Goal: Information Seeking & Learning: Learn about a topic

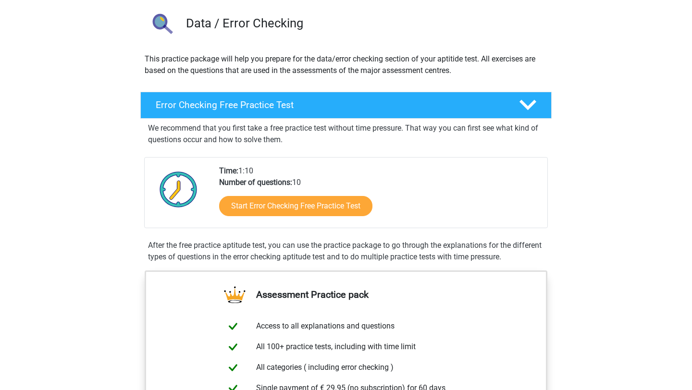
scroll to position [67, 0]
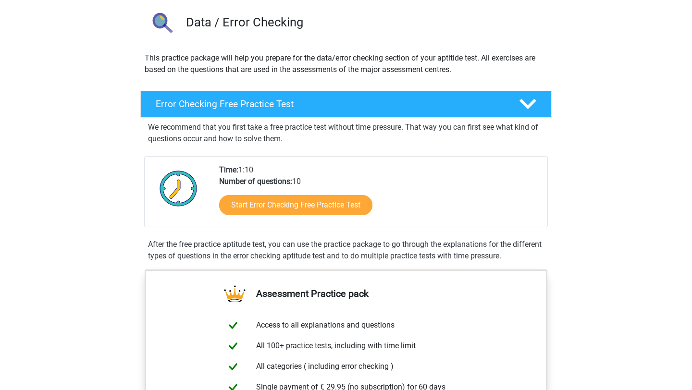
click at [248, 194] on div "Start Error Checking Free Practice Test" at bounding box center [379, 206] width 320 height 39
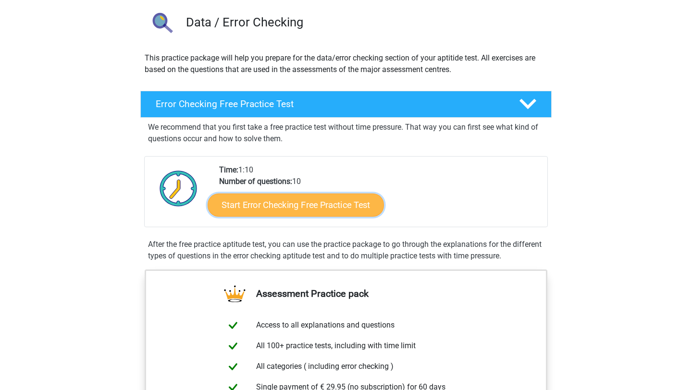
click at [248, 197] on link "Start Error Checking Free Practice Test" at bounding box center [296, 205] width 176 height 23
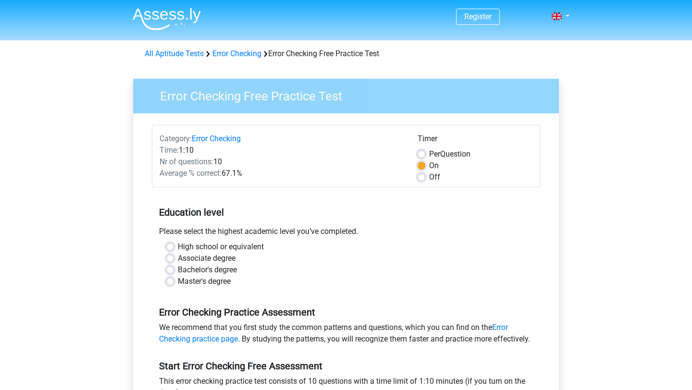
click at [429, 176] on label "Off" at bounding box center [434, 178] width 11 height 12
click at [420, 176] on input "Off" at bounding box center [422, 177] width 8 height 10
radio input "true"
click at [421, 160] on div "Per Question" at bounding box center [475, 154] width 115 height 12
click at [429, 164] on label "On" at bounding box center [434, 166] width 10 height 12
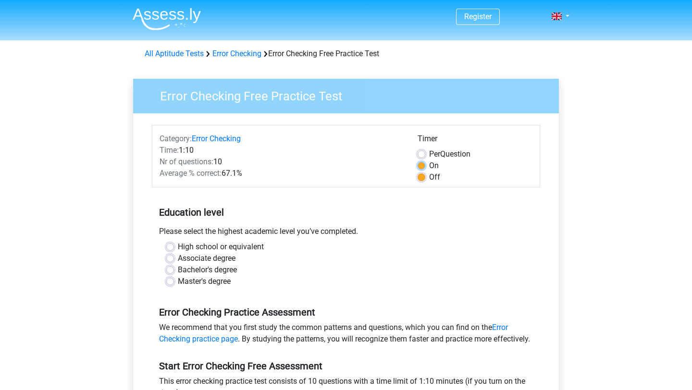
click at [422, 164] on input "On" at bounding box center [422, 165] width 8 height 10
radio input "true"
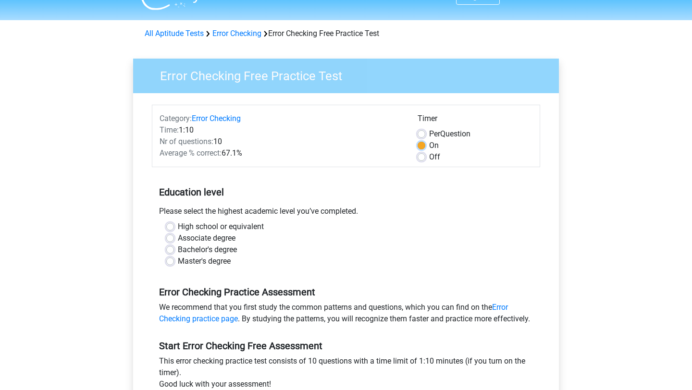
scroll to position [23, 0]
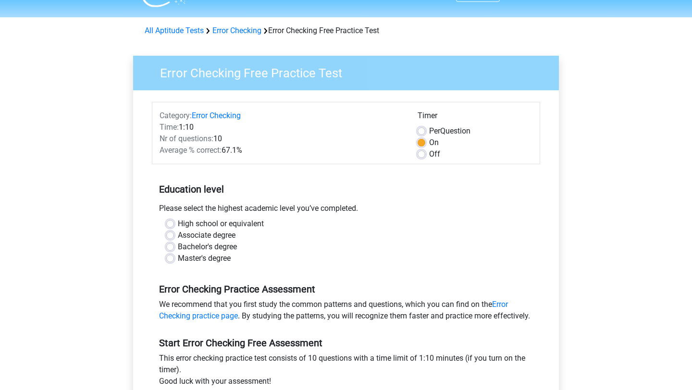
click at [192, 245] on label "Bachelor's degree" at bounding box center [207, 247] width 59 height 12
click at [174, 245] on input "Bachelor's degree" at bounding box center [170, 246] width 8 height 10
radio input "true"
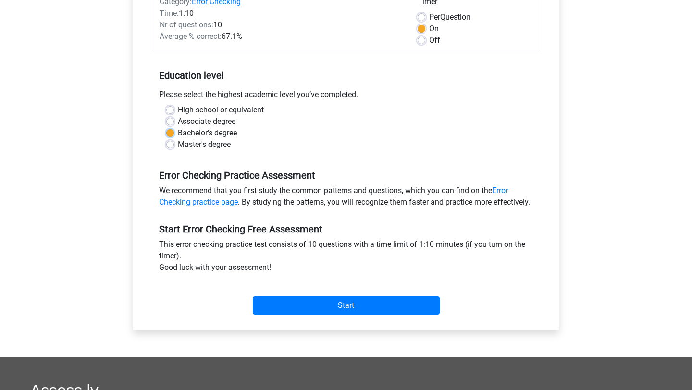
scroll to position [137, 0]
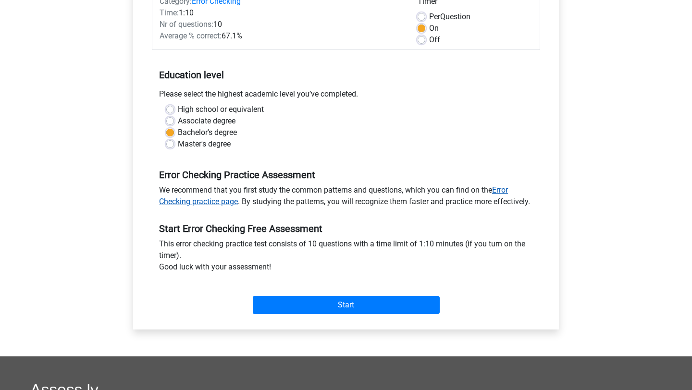
click at [221, 202] on link "Error Checking practice page" at bounding box center [333, 195] width 349 height 21
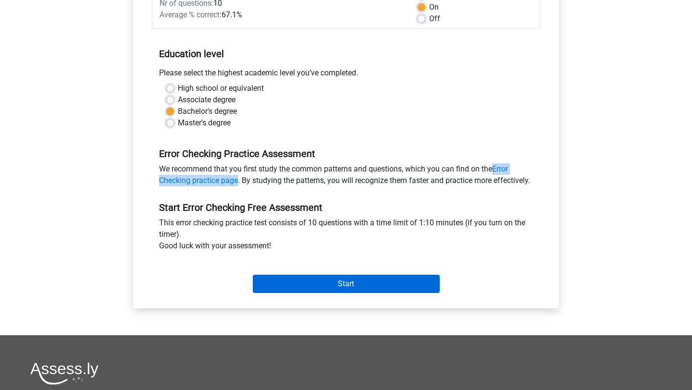
scroll to position [203, 0]
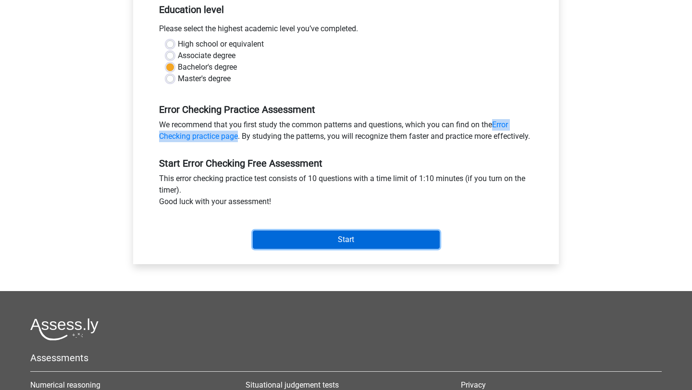
click at [343, 243] on input "Start" at bounding box center [346, 240] width 187 height 18
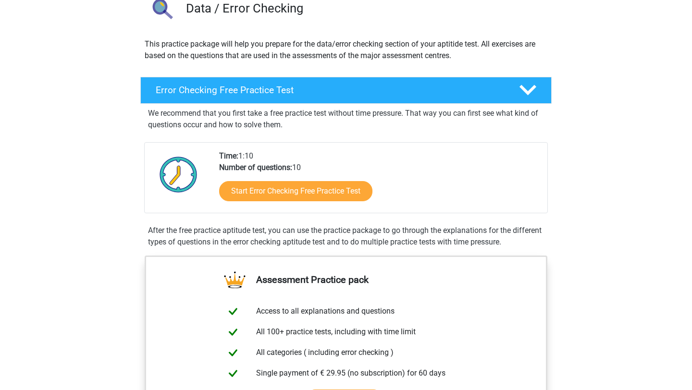
scroll to position [103, 0]
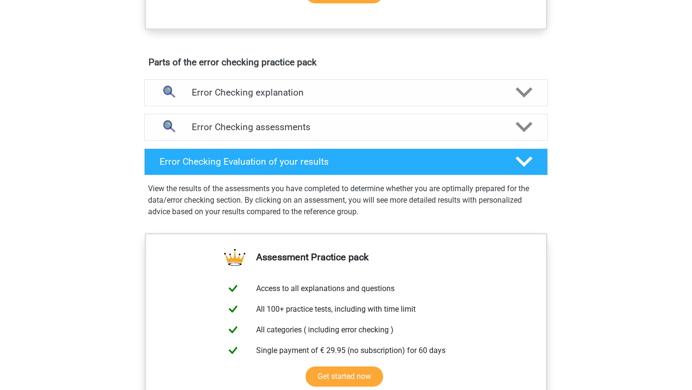
scroll to position [360, 0]
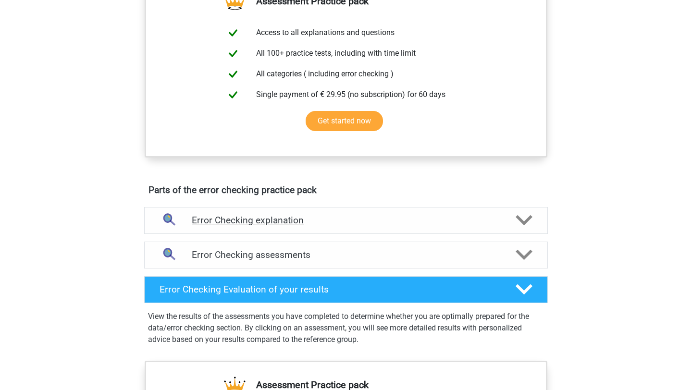
click at [258, 221] on h4 "Error Checking explanation" at bounding box center [346, 220] width 308 height 11
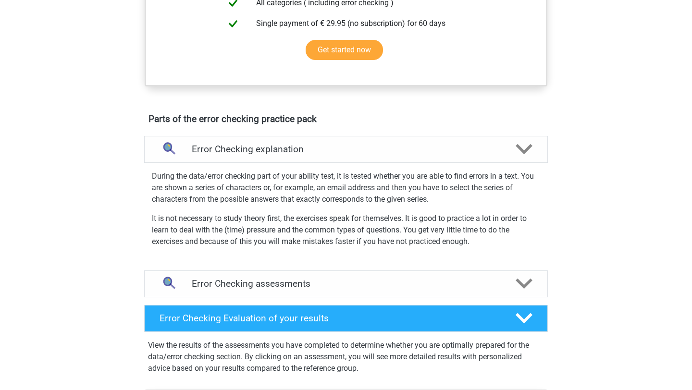
scroll to position [477, 0]
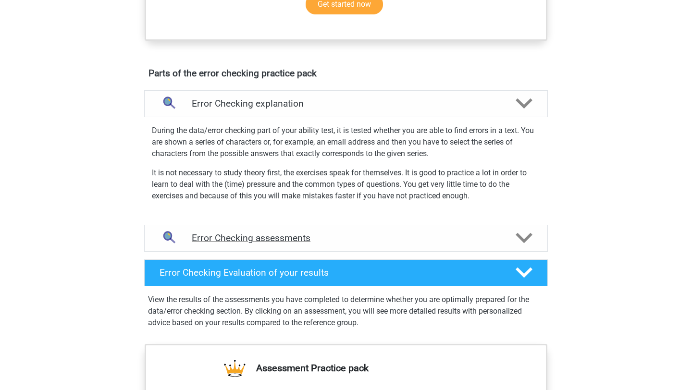
click at [257, 237] on h4 "Error Checking assessments" at bounding box center [346, 238] width 308 height 11
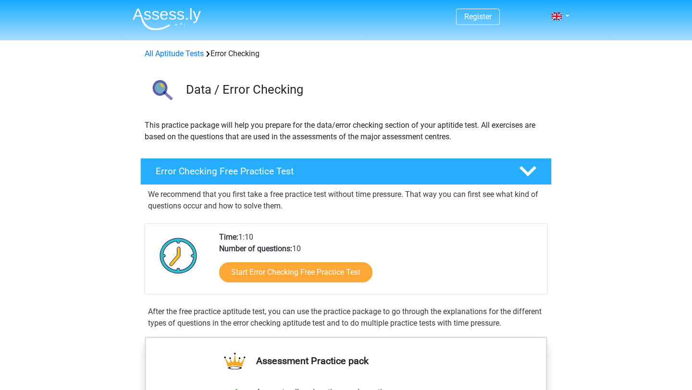
scroll to position [10, 0]
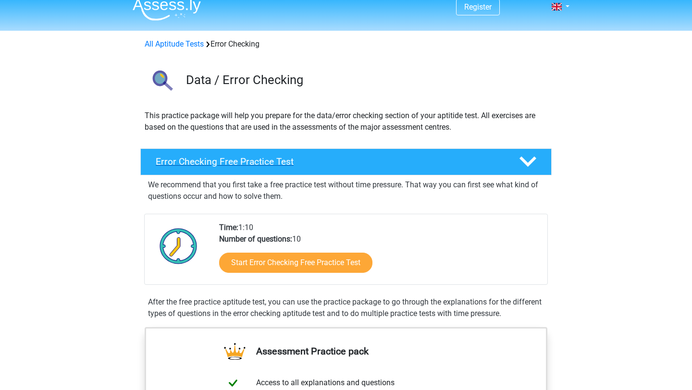
click at [284, 173] on div "Error Checking Free Practice Test" at bounding box center [345, 161] width 411 height 27
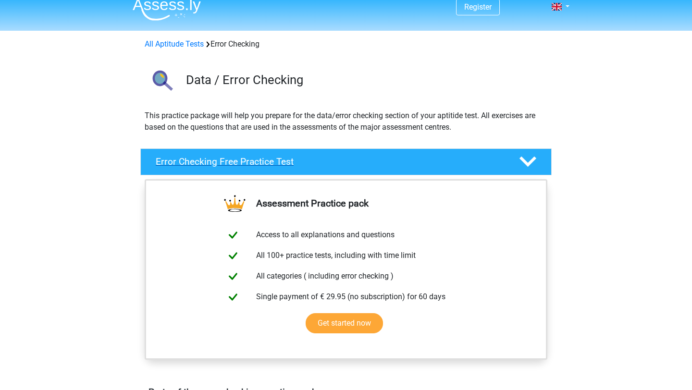
click at [287, 163] on h4 "Error Checking Free Practice Test" at bounding box center [330, 161] width 348 height 11
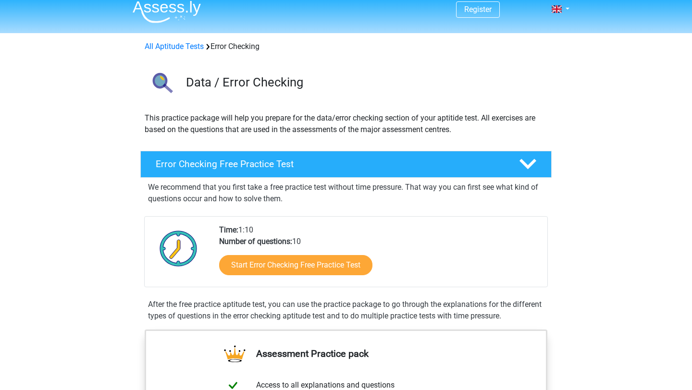
scroll to position [8, 0]
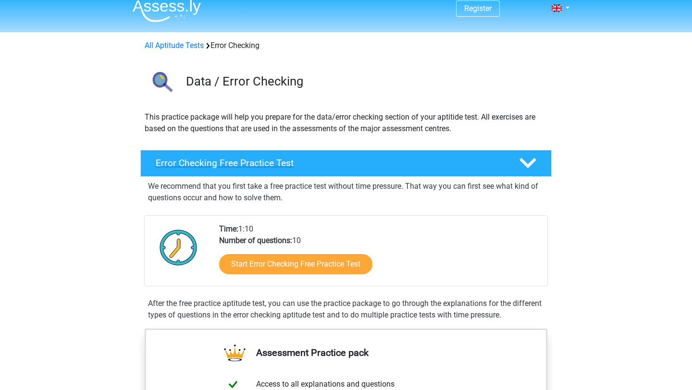
click at [219, 174] on div "Error Checking Free Practice Test" at bounding box center [345, 163] width 411 height 27
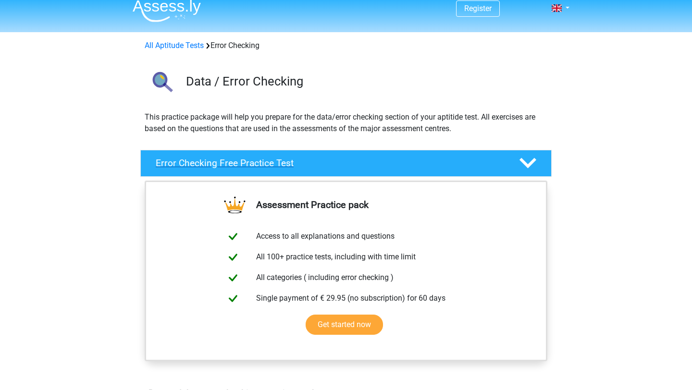
click at [219, 174] on div "Error Checking Free Practice Test" at bounding box center [345, 163] width 411 height 27
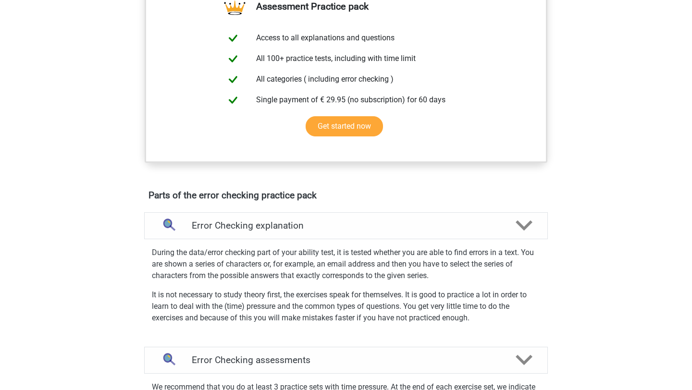
scroll to position [500, 0]
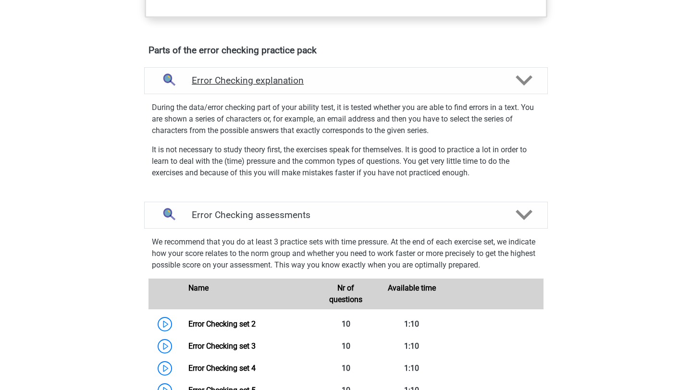
click at [260, 86] on h4 "Error Checking explanation" at bounding box center [346, 80] width 308 height 11
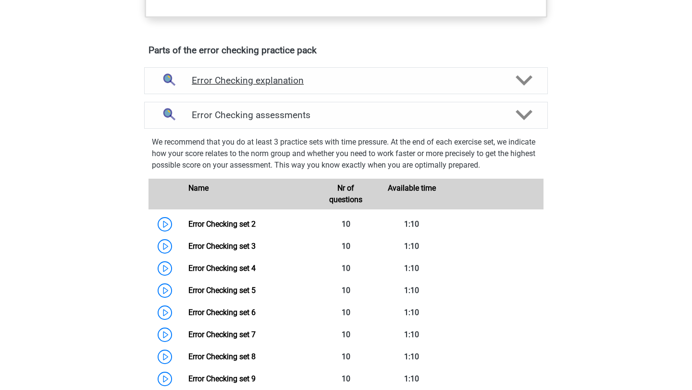
click at [260, 86] on h4 "Error Checking explanation" at bounding box center [346, 80] width 308 height 11
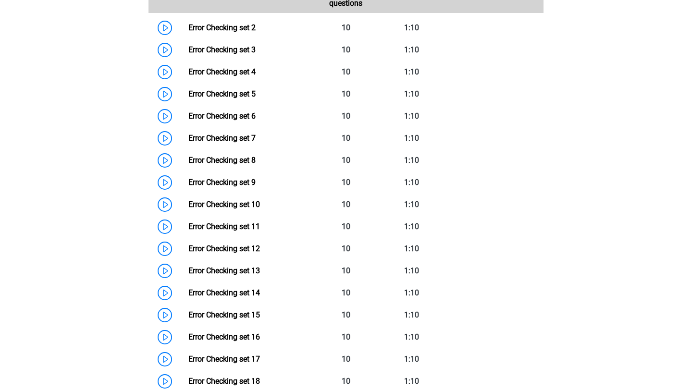
scroll to position [744, 0]
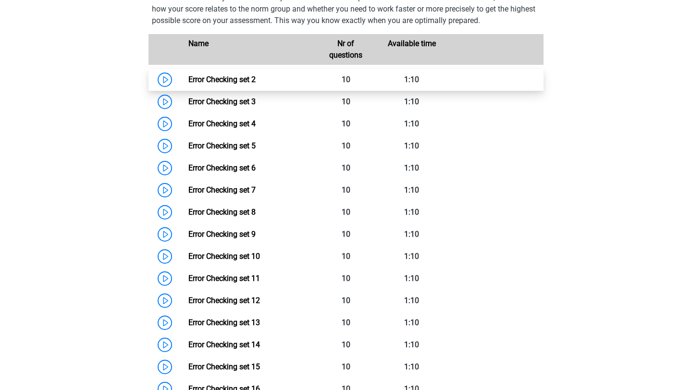
click at [252, 77] on link "Error Checking set 2" at bounding box center [221, 79] width 67 height 9
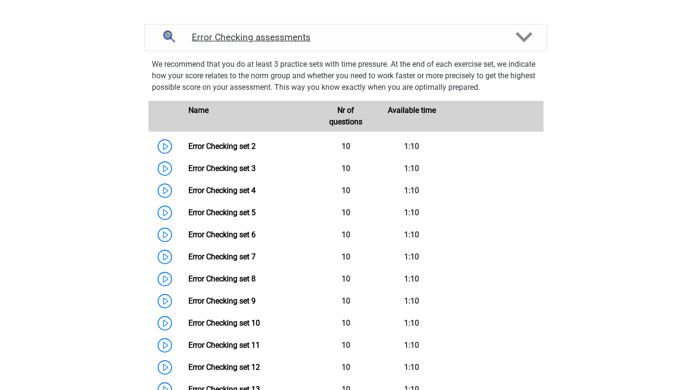
scroll to position [650, 0]
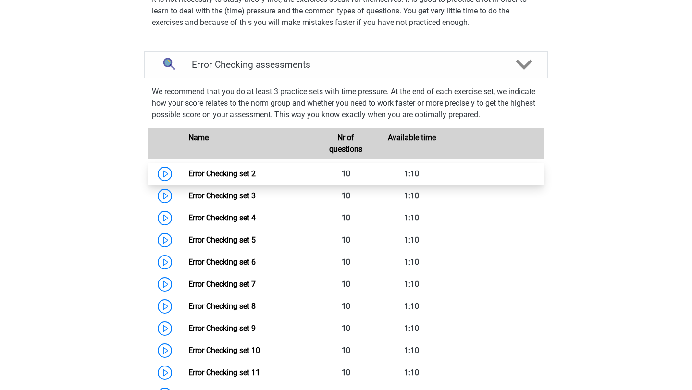
click at [256, 177] on link "Error Checking set 2" at bounding box center [221, 173] width 67 height 9
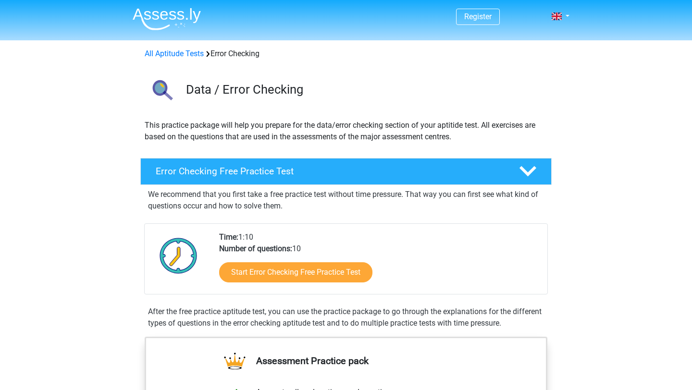
click at [187, 22] on img at bounding box center [167, 19] width 68 height 23
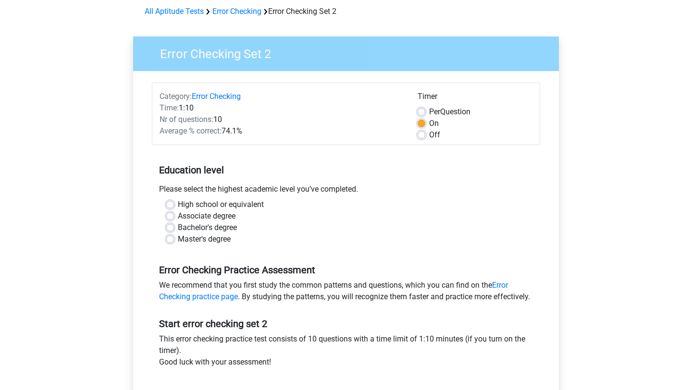
scroll to position [48, 0]
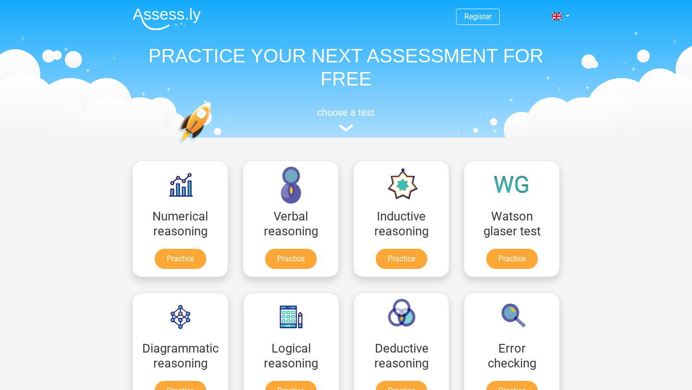
click at [178, 3] on nav "Register Nederlands English" at bounding box center [346, 16] width 442 height 31
click at [173, 19] on img at bounding box center [167, 19] width 68 height 23
click at [192, 16] on img at bounding box center [167, 19] width 68 height 23
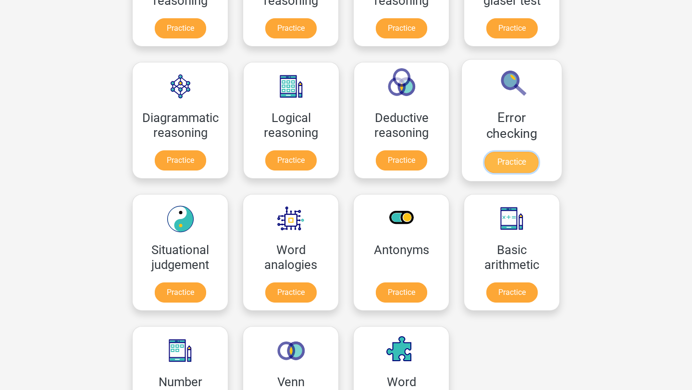
click at [511, 167] on link "Practice" at bounding box center [512, 162] width 54 height 21
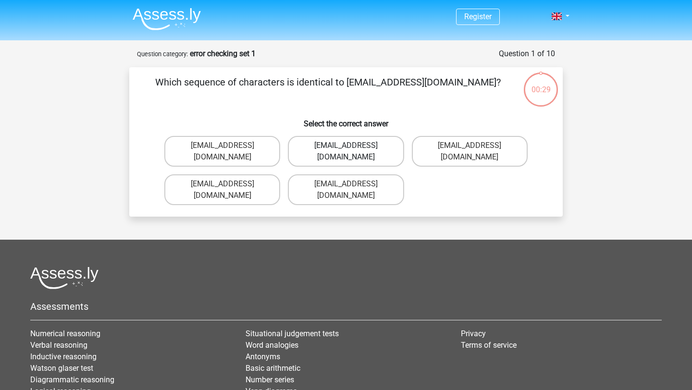
click at [333, 153] on label "[EMAIL_ADDRESS][DOMAIN_NAME]" at bounding box center [346, 151] width 116 height 31
click at [346, 152] on input "[EMAIL_ADDRESS][DOMAIN_NAME]" at bounding box center [349, 149] width 6 height 6
radio input "true"
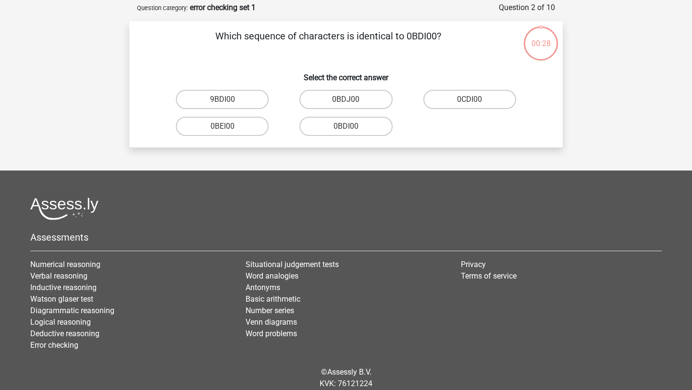
scroll to position [48, 0]
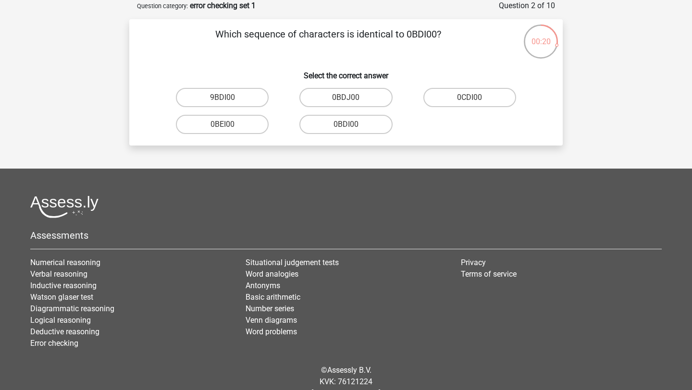
click at [348, 128] on input "0BDI00" at bounding box center [349, 127] width 6 height 6
radio input "true"
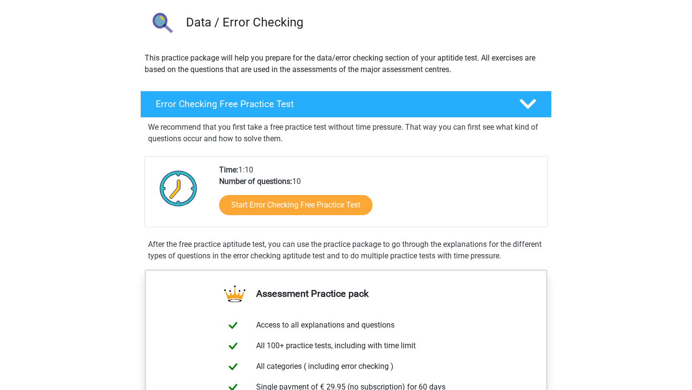
scroll to position [121, 0]
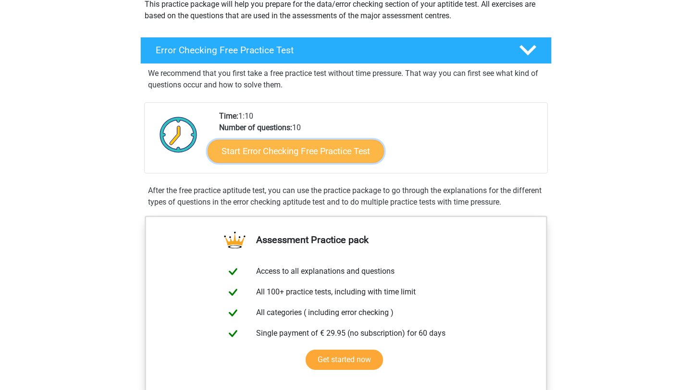
click at [364, 155] on link "Start Error Checking Free Practice Test" at bounding box center [296, 151] width 176 height 23
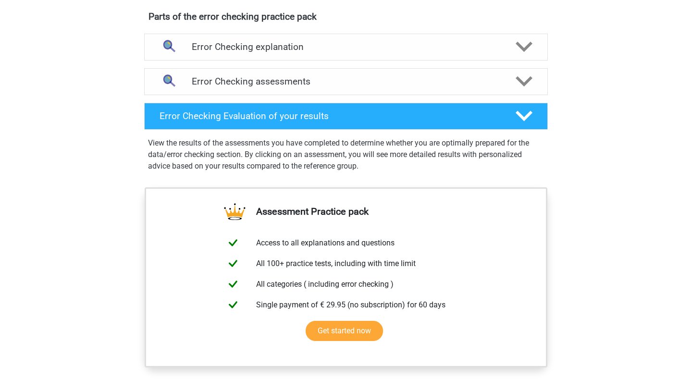
scroll to position [423, 0]
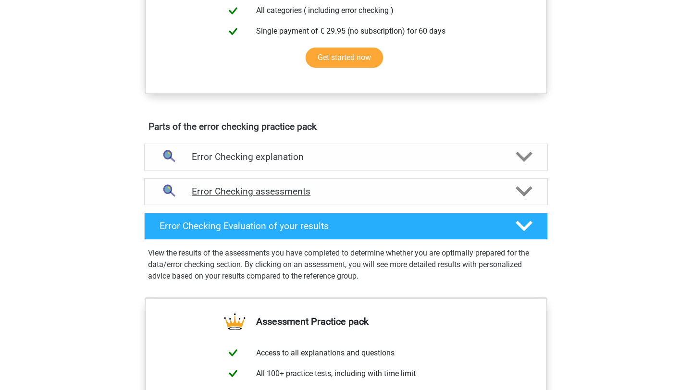
click at [374, 196] on h4 "Error Checking assessments" at bounding box center [346, 191] width 308 height 11
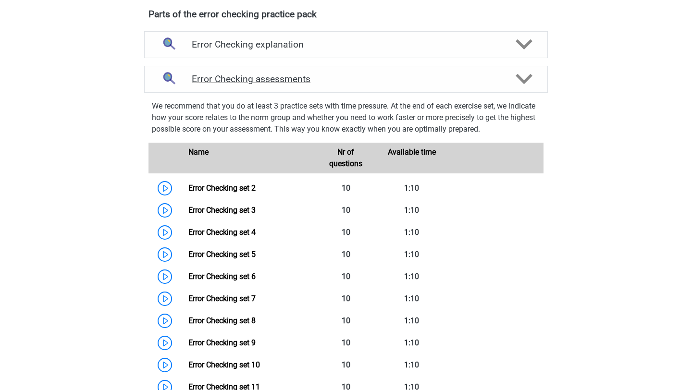
scroll to position [545, 0]
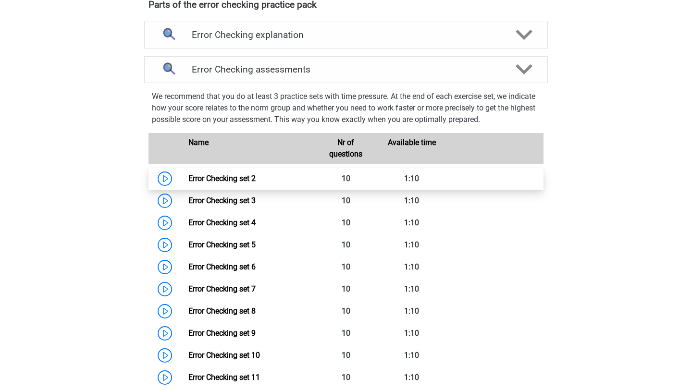
click at [256, 174] on link "Error Checking set 2" at bounding box center [221, 178] width 67 height 9
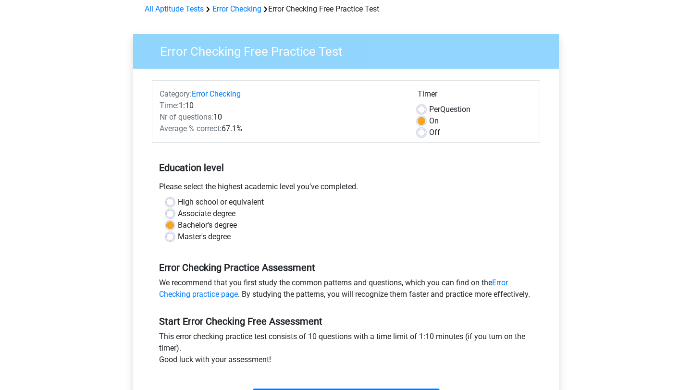
scroll to position [106, 0]
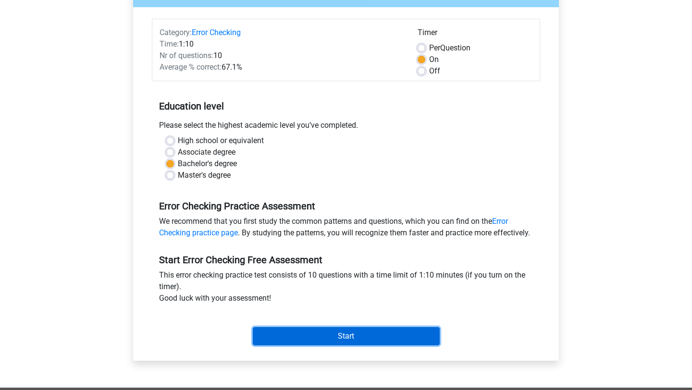
click at [348, 345] on input "Start" at bounding box center [346, 336] width 187 height 18
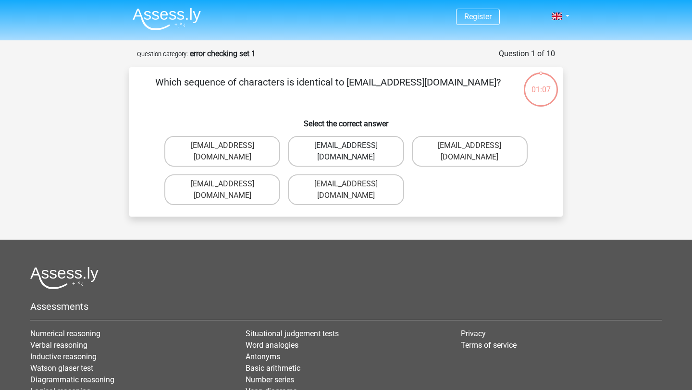
click at [357, 149] on label "Evie_Meade@jointmail.com.uk" at bounding box center [346, 151] width 116 height 31
click at [352, 149] on input "Evie_Meade@jointmail.com.uk" at bounding box center [349, 149] width 6 height 6
radio input "true"
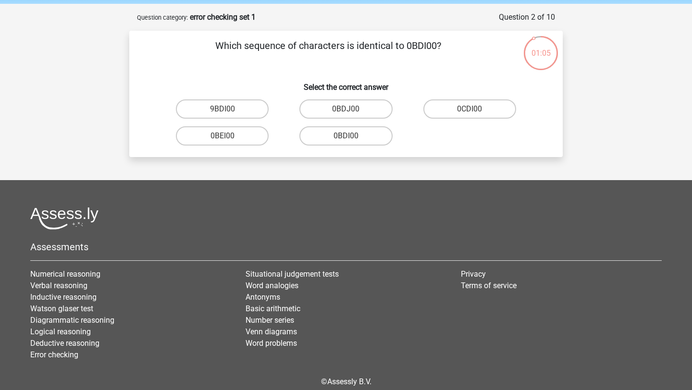
scroll to position [35, 0]
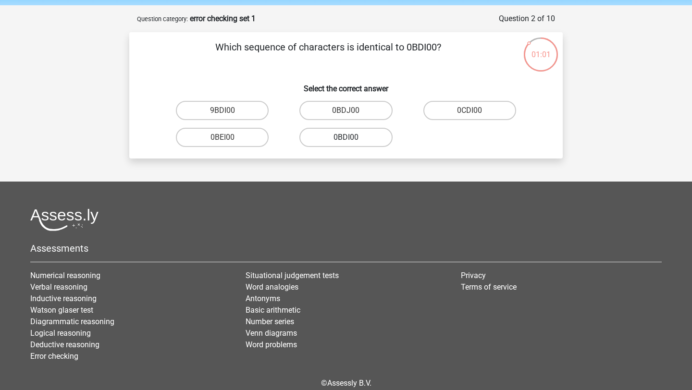
click at [367, 139] on label "0BDI00" at bounding box center [345, 137] width 93 height 19
click at [352, 139] on input "0BDI00" at bounding box center [349, 140] width 6 height 6
radio input "true"
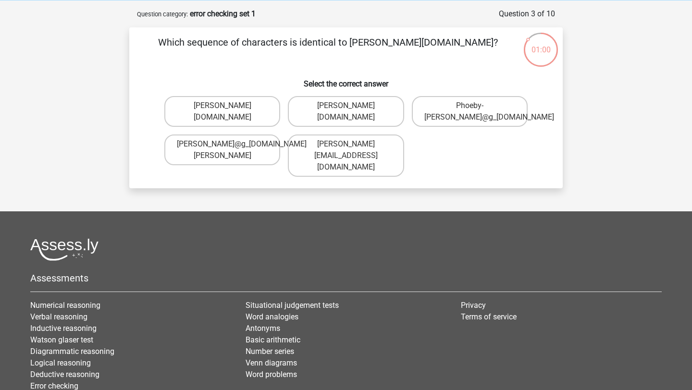
scroll to position [38, 0]
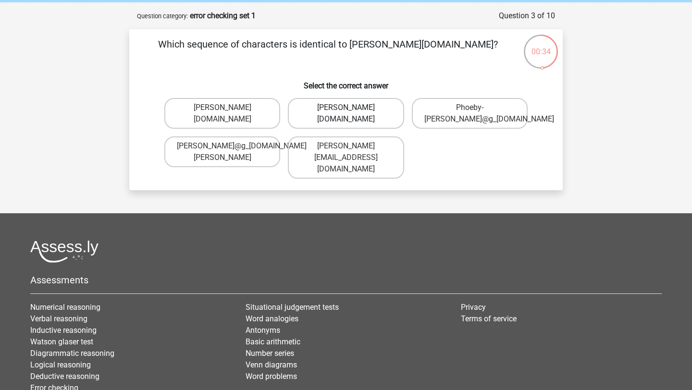
click at [390, 124] on label "Phoebe-Patterson@g_mail.gr" at bounding box center [346, 113] width 116 height 31
click at [352, 114] on input "Phoebe-Patterson@g_mail.gr" at bounding box center [349, 111] width 6 height 6
radio input "true"
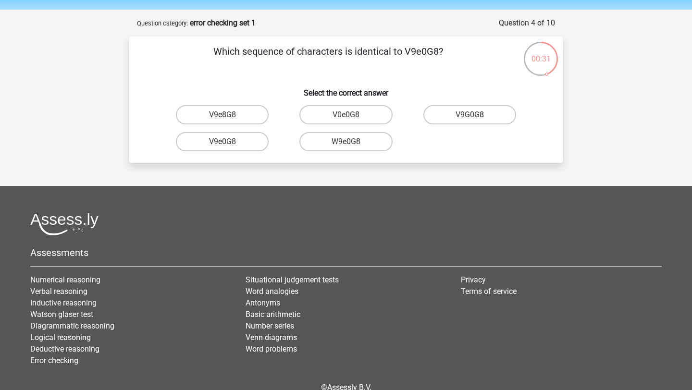
scroll to position [28, 0]
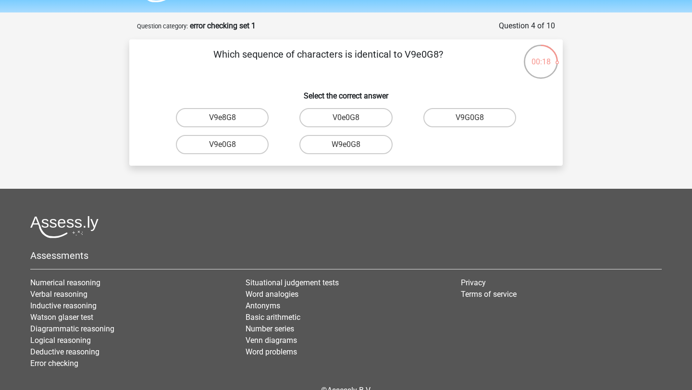
click at [223, 147] on input "V9e0G8" at bounding box center [225, 148] width 6 height 6
radio input "true"
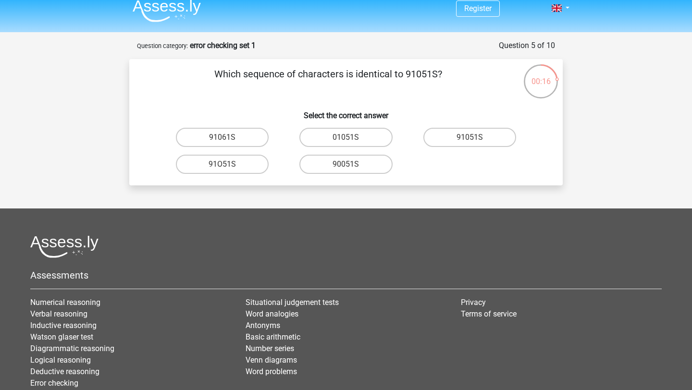
scroll to position [7, 0]
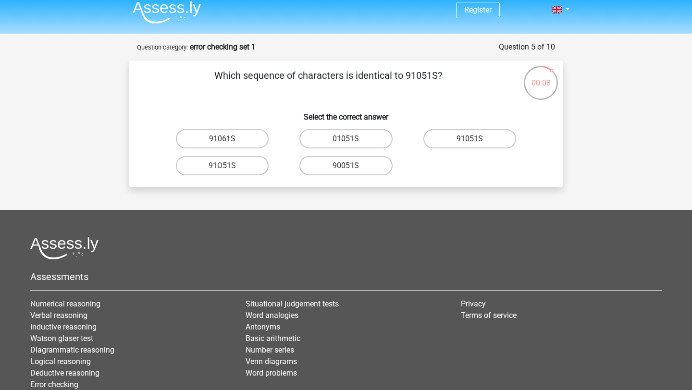
click at [452, 144] on label "91051S" at bounding box center [469, 138] width 93 height 19
click at [469, 144] on input "91051S" at bounding box center [472, 142] width 6 height 6
radio input "true"
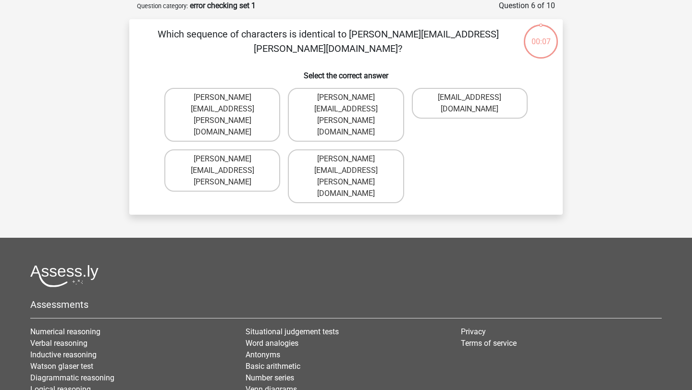
scroll to position [0, 0]
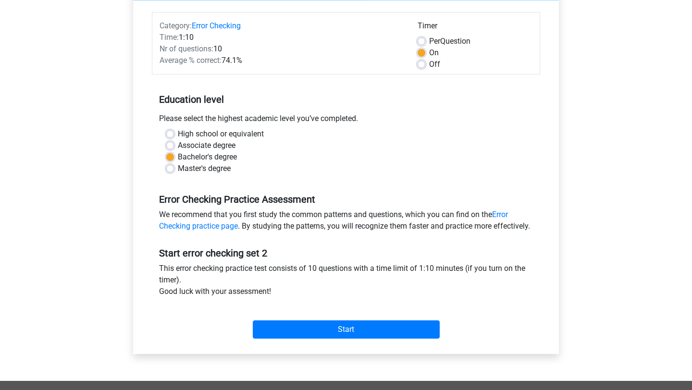
scroll to position [147, 0]
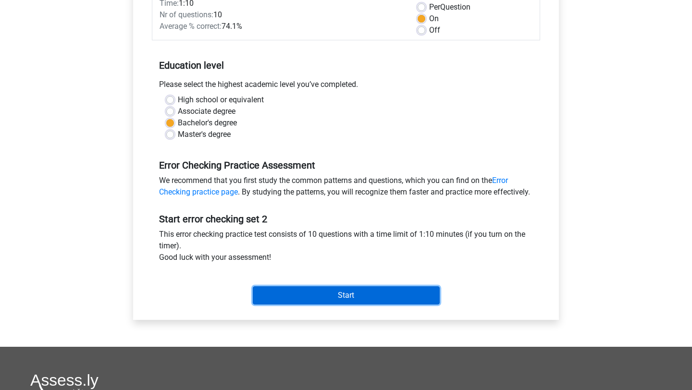
click at [334, 301] on input "Start" at bounding box center [346, 295] width 187 height 18
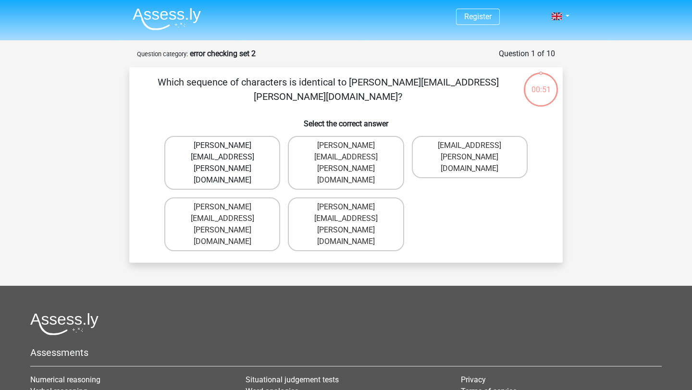
click at [245, 149] on label "[PERSON_NAME][EMAIL_ADDRESS][PERSON_NAME][DOMAIN_NAME]" at bounding box center [222, 163] width 116 height 54
click at [229, 149] on input "[PERSON_NAME][EMAIL_ADDRESS][PERSON_NAME][DOMAIN_NAME]" at bounding box center [225, 149] width 6 height 6
radio input "true"
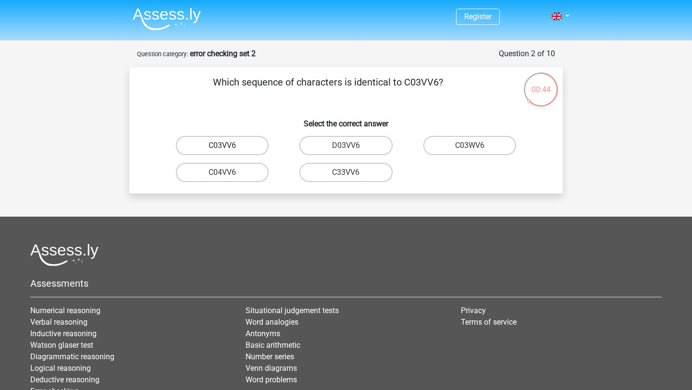
click at [257, 152] on label "C03VV6" at bounding box center [222, 145] width 93 height 19
click at [229, 152] on input "C03VV6" at bounding box center [225, 149] width 6 height 6
radio input "true"
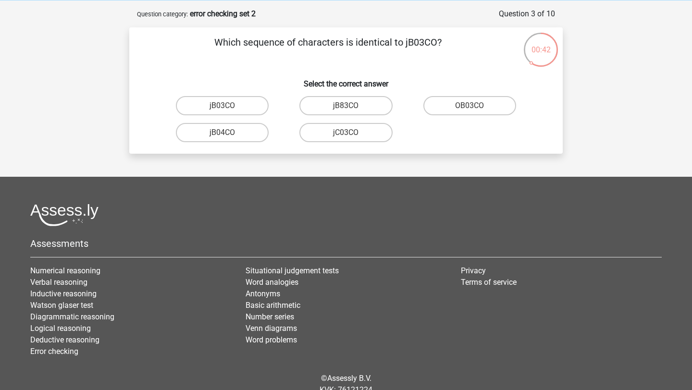
scroll to position [38, 0]
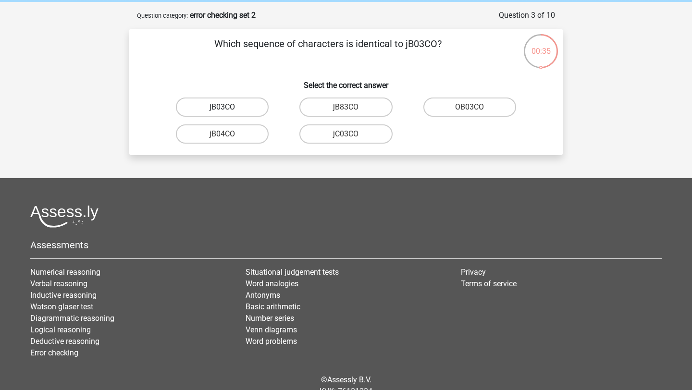
click at [251, 114] on label "jB03CO" at bounding box center [222, 107] width 93 height 19
click at [229, 113] on input "jB03CO" at bounding box center [225, 110] width 6 height 6
radio input "true"
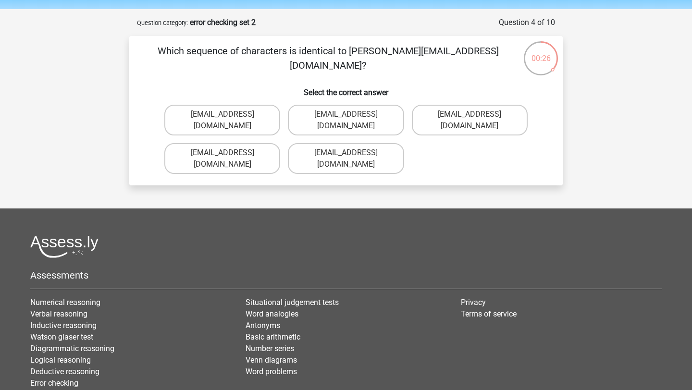
scroll to position [29, 0]
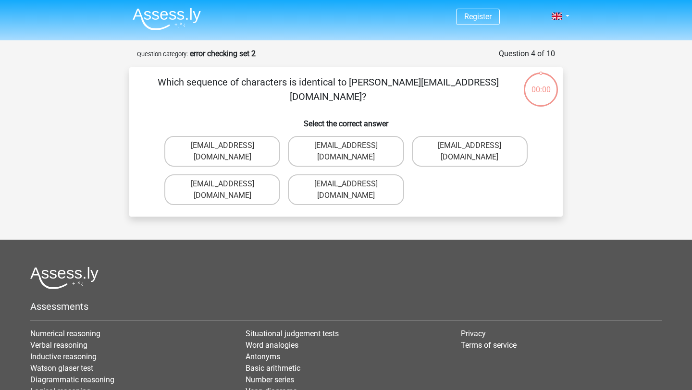
scroll to position [29, 0]
